Goal: Information Seeking & Learning: Learn about a topic

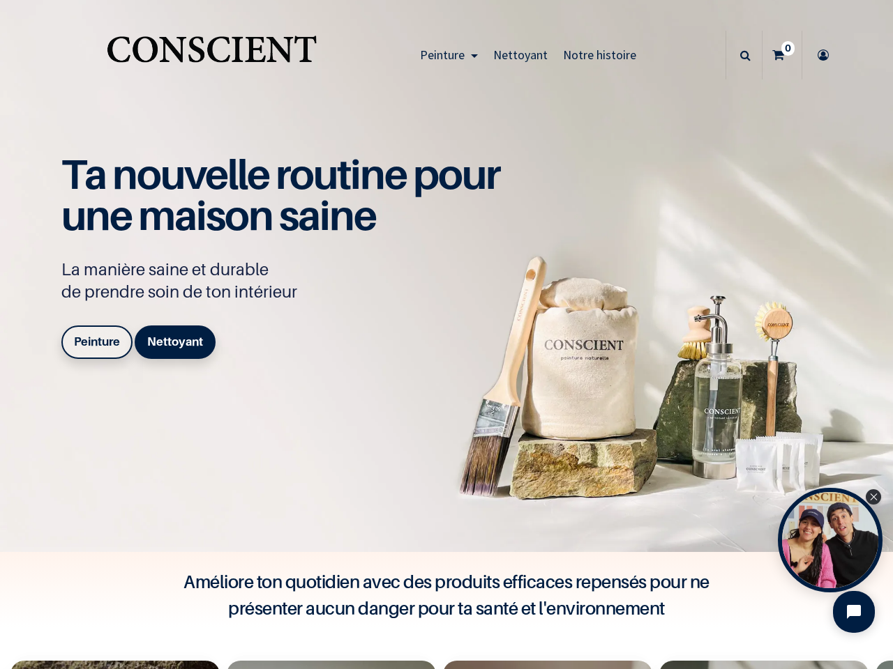
click at [446, 335] on div "Ta nouvelle routine pour une maison saine La manière saine et durable de prendr…" at bounding box center [287, 259] width 453 height 211
click at [445, 55] on span "Peinture" at bounding box center [442, 55] width 45 height 16
click at [740, 55] on icon at bounding box center [745, 55] width 10 height 49
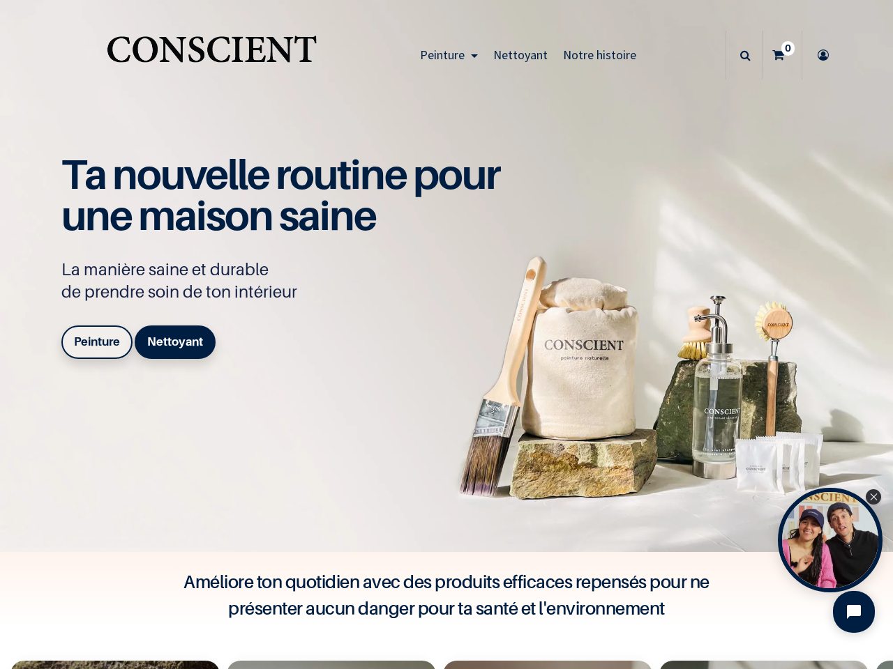
click at [830, 540] on div "Open Tolstoy widget" at bounding box center [830, 540] width 105 height 105
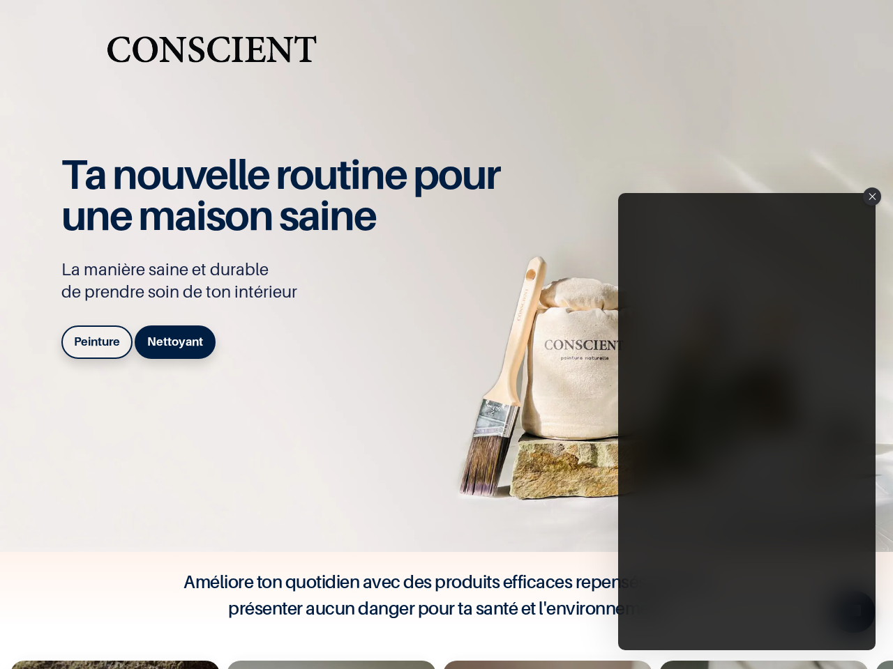
click at [830, 540] on iframe "Tolstoy Player : Tolstoy #3" at bounding box center [746, 421] width 257 height 457
click at [873, 497] on iframe "Tolstoy Player : Tolstoy #3" at bounding box center [746, 421] width 257 height 457
click at [854, 612] on iframe "Tolstoy Player : Tolstoy #3" at bounding box center [746, 421] width 257 height 457
